Goal: Task Accomplishment & Management: Manage account settings

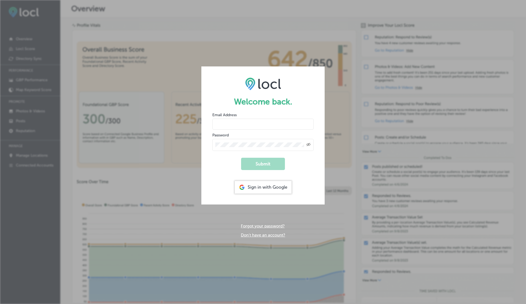
click at [234, 129] on input "email" at bounding box center [262, 124] width 101 height 11
type input "[EMAIL_ADDRESS][DOMAIN_NAME]"
click at [241, 158] on button "Submit" at bounding box center [263, 164] width 44 height 12
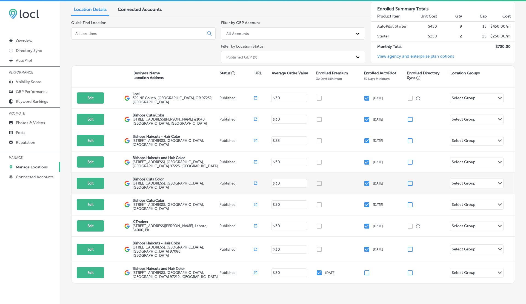
scroll to position [54, 0]
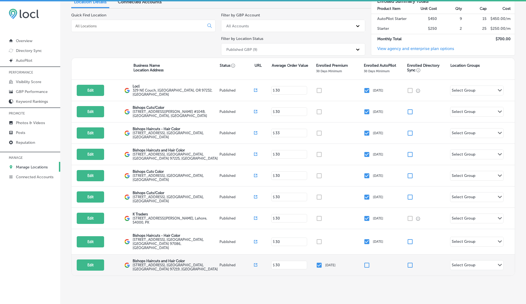
click at [366, 262] on input "checkbox" at bounding box center [366, 265] width 7 height 7
checkbox input "false"
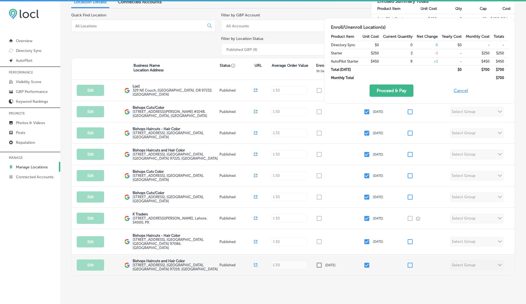
click at [315, 258] on div "Edit This location is not published yet. Bishops Haircuts and Hair Color [STREE…" at bounding box center [292, 265] width 443 height 21
click at [318, 262] on input "checkbox" at bounding box center [319, 265] width 7 height 7
checkbox input "true"
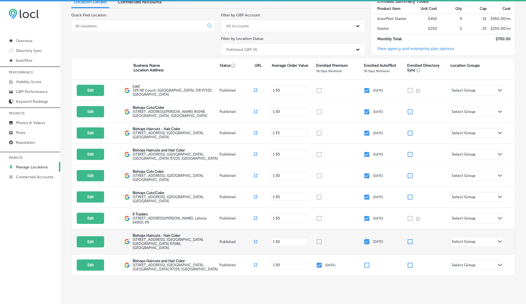
click at [367, 239] on input "checkbox" at bounding box center [366, 242] width 7 height 7
checkbox input "true"
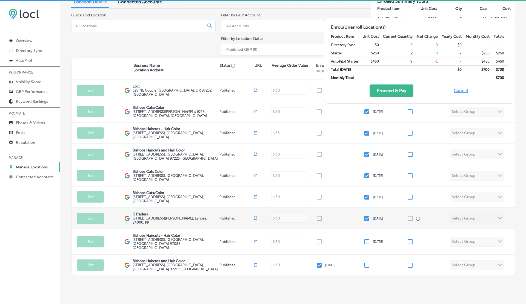
click at [366, 215] on input "checkbox" at bounding box center [366, 218] width 7 height 7
checkbox input "true"
checkbox input "false"
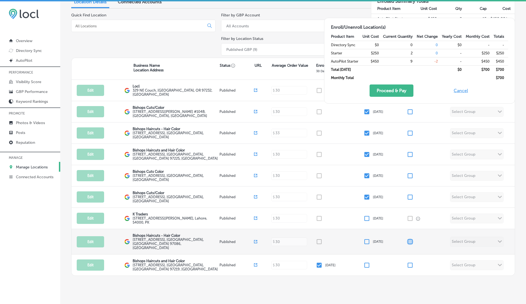
click at [408, 239] on input "checkbox" at bounding box center [410, 242] width 7 height 7
checkbox input "true"
checkbox input "false"
click at [408, 239] on input "checkbox" at bounding box center [410, 242] width 7 height 7
checkbox input "false"
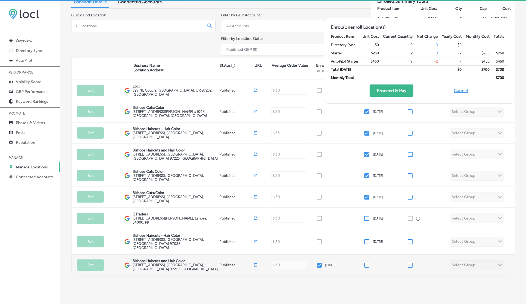
click at [317, 262] on input "checkbox" at bounding box center [319, 265] width 7 height 7
checkbox input "false"
click at [455, 90] on button "Cancel" at bounding box center [461, 91] width 18 height 12
checkbox input "true"
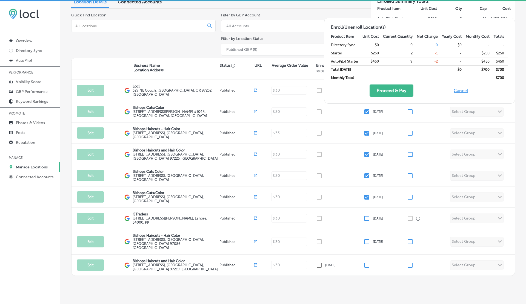
checkbox input "true"
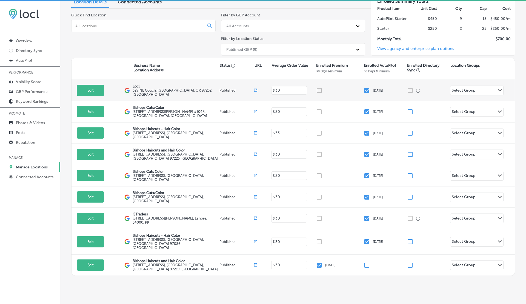
click at [369, 88] on input "checkbox" at bounding box center [366, 90] width 7 height 7
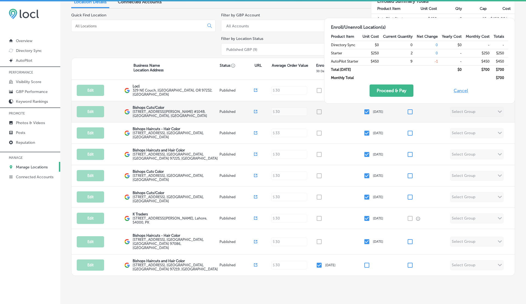
click at [367, 111] on input "checkbox" at bounding box center [366, 112] width 7 height 7
checkbox input "false"
checkbox input "true"
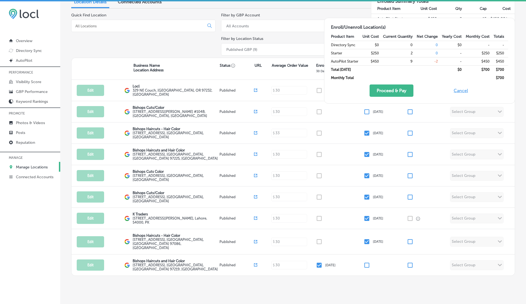
click at [461, 92] on button "Cancel" at bounding box center [461, 91] width 18 height 12
checkbox input "true"
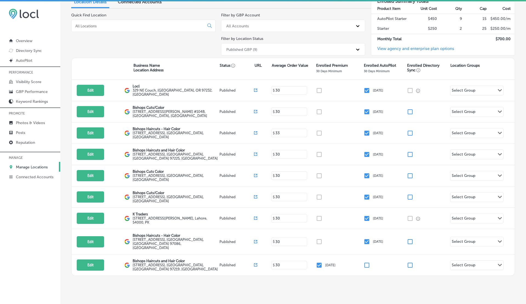
scroll to position [0, 0]
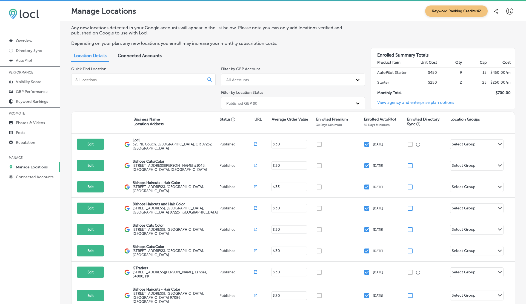
click at [508, 13] on icon at bounding box center [509, 11] width 7 height 7
click at [505, 55] on li "Log Out" at bounding box center [499, 59] width 38 height 13
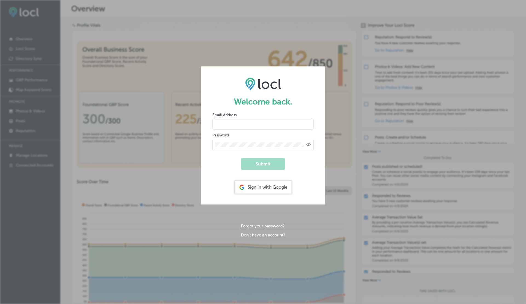
click at [229, 129] on input "email" at bounding box center [262, 124] width 101 height 11
type input "[EMAIL_ADDRESS][DOMAIN_NAME]"
click at [241, 158] on button "Submit" at bounding box center [263, 164] width 44 height 12
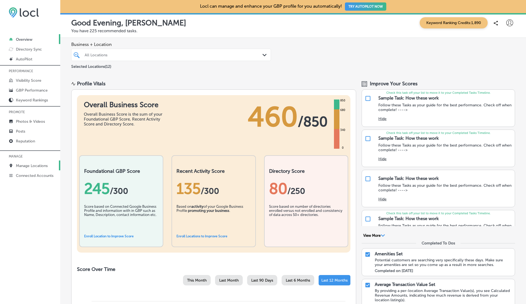
click at [37, 164] on p "Manage Locations" at bounding box center [32, 166] width 32 height 5
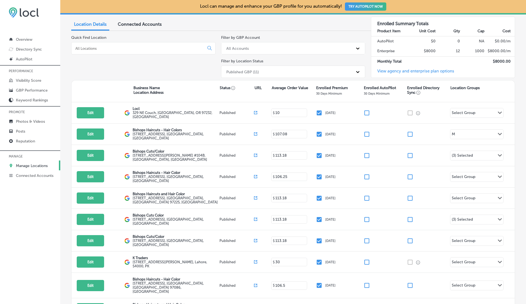
scroll to position [46, 0]
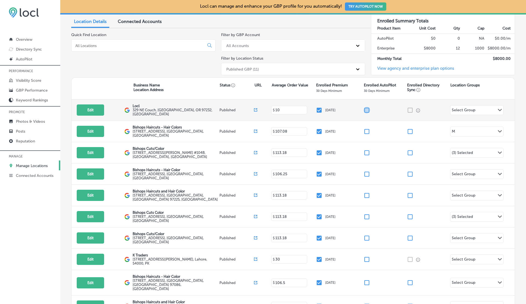
click at [365, 109] on input "checkbox" at bounding box center [366, 110] width 7 height 7
checkbox input "false"
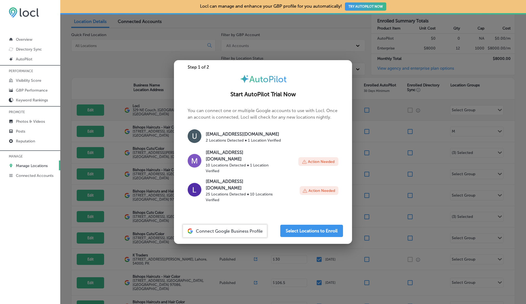
click at [365, 109] on div at bounding box center [263, 152] width 526 height 304
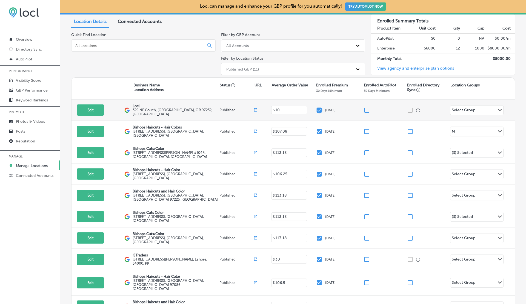
click at [317, 109] on input "checkbox" at bounding box center [319, 110] width 7 height 7
checkbox input "false"
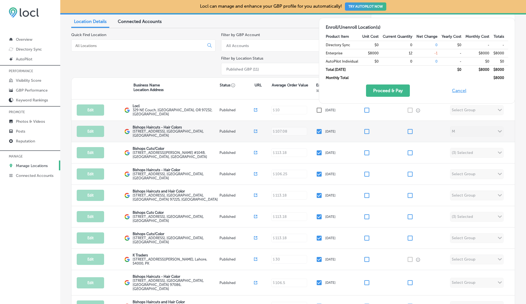
click at [319, 129] on input "checkbox" at bounding box center [319, 131] width 7 height 7
checkbox input "false"
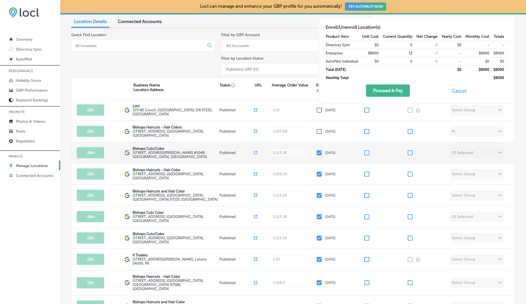
click at [318, 150] on input "checkbox" at bounding box center [319, 153] width 7 height 7
checkbox input "false"
click at [408, 150] on input "checkbox" at bounding box center [410, 153] width 7 height 7
checkbox input "true"
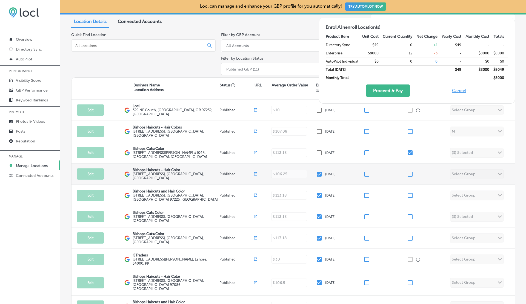
click at [409, 165] on div "Edit This location is not published yet. Bishops Haircuts - Hair Color [STREET_…" at bounding box center [292, 174] width 443 height 21
click at [410, 171] on input "checkbox" at bounding box center [410, 174] width 7 height 7
checkbox input "true"
click at [456, 90] on button "Cancel" at bounding box center [459, 91] width 18 height 12
checkbox input "true"
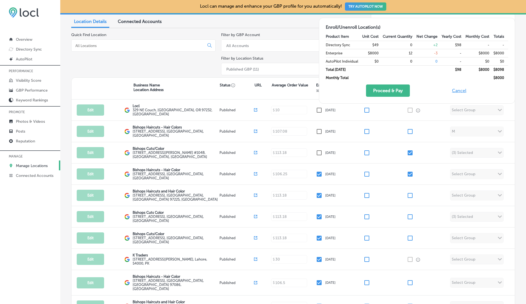
checkbox input "true"
checkbox input "false"
